Goal: Unclear: Unclear

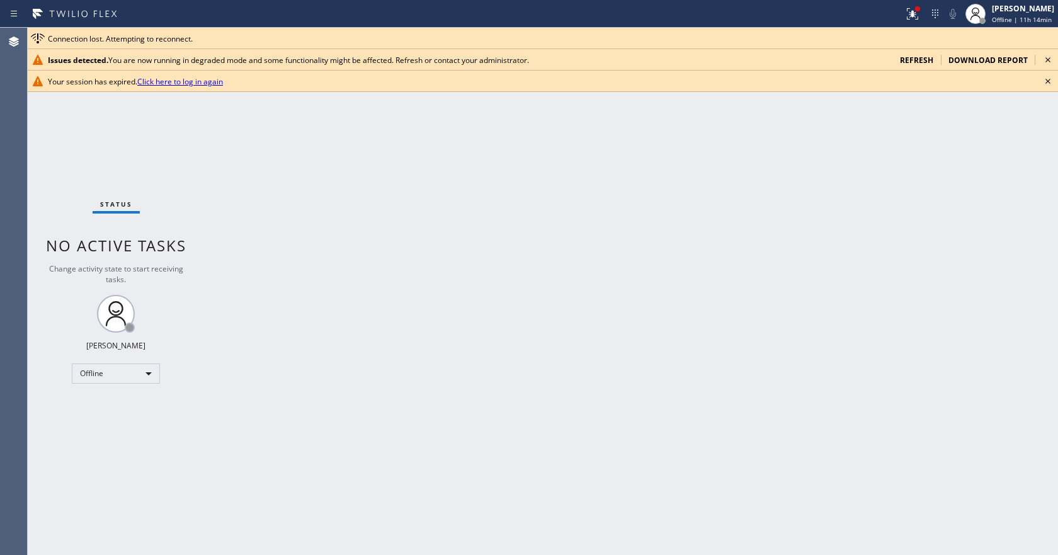
click at [1047, 58] on icon at bounding box center [1047, 59] width 15 height 15
